Goal: Task Accomplishment & Management: Manage account settings

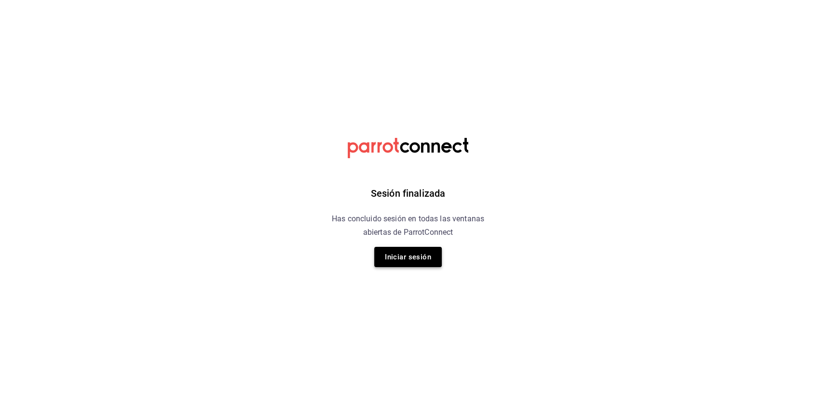
click at [411, 262] on button "Iniciar sesión" at bounding box center [408, 257] width 68 height 20
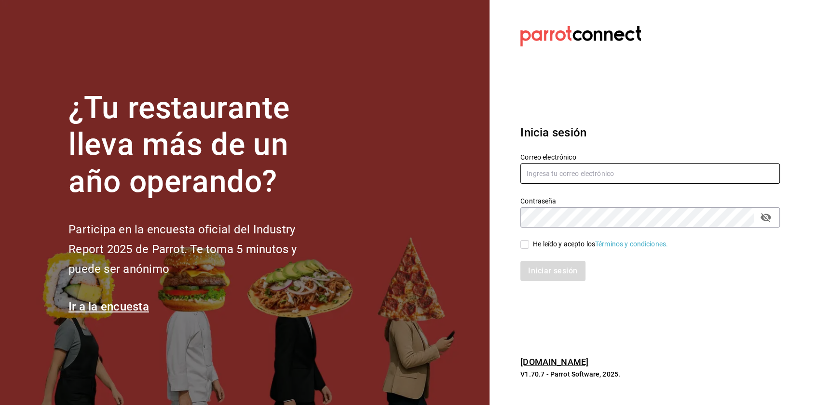
type input "[EMAIL_ADDRESS][PERSON_NAME][DOMAIN_NAME]"
click at [531, 248] on span "He leído y acepto los Términos y condiciones." at bounding box center [598, 244] width 139 height 10
click at [529, 248] on input "He leído y acepto los Términos y condiciones." at bounding box center [525, 244] width 9 height 9
checkbox input "true"
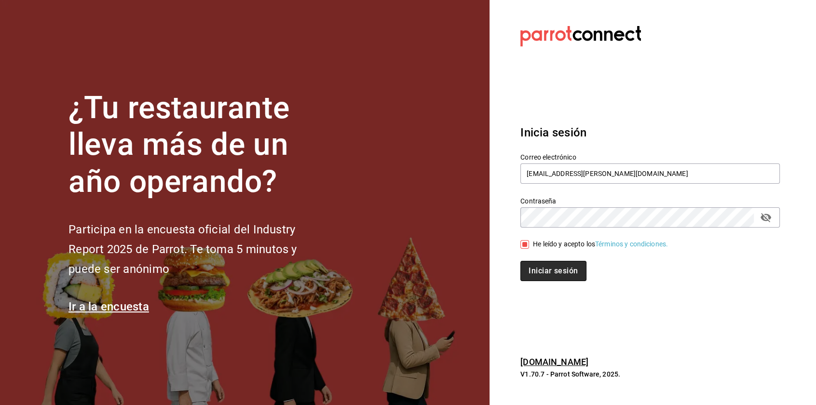
click at [539, 276] on button "Iniciar sesión" at bounding box center [554, 271] width 66 height 20
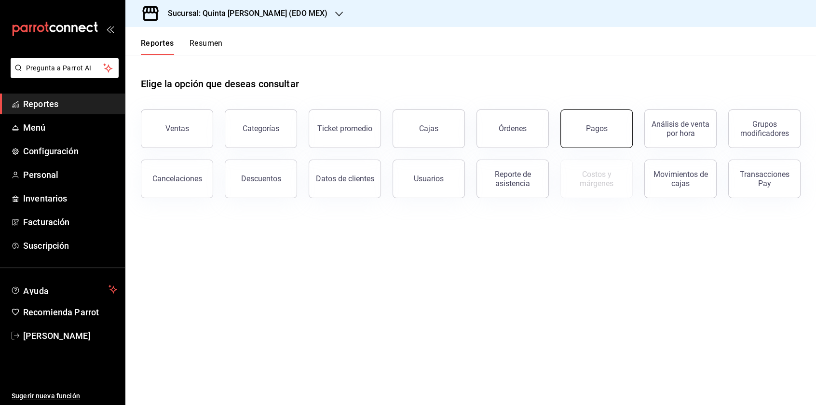
click at [590, 137] on button "Pagos" at bounding box center [597, 129] width 72 height 39
